Goal: Task Accomplishment & Management: Use online tool/utility

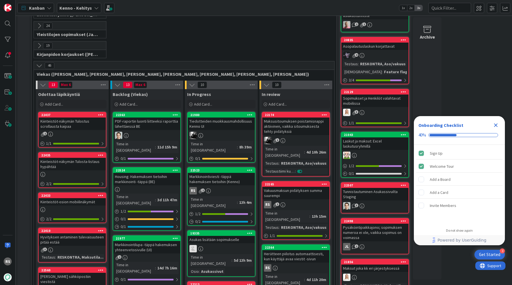
scroll to position [163, 0]
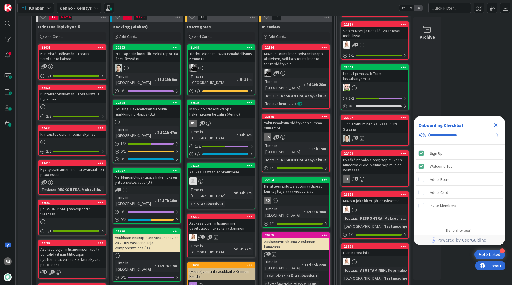
click at [221, 105] on div "Markkinointiviesti -täppä hakemuksen tietoihin (Kenno)" at bounding box center [221, 111] width 67 height 13
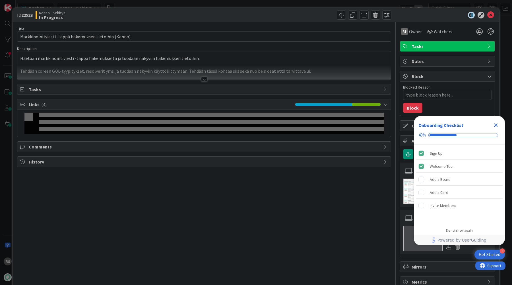
type textarea "x"
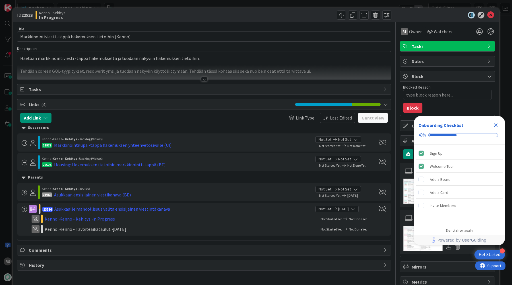
click at [206, 79] on div at bounding box center [204, 79] width 6 height 5
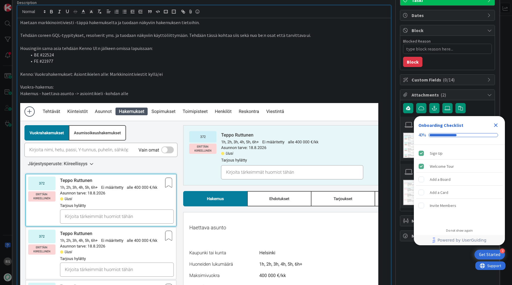
scroll to position [45, 0]
